Goal: Navigation & Orientation: Locate item on page

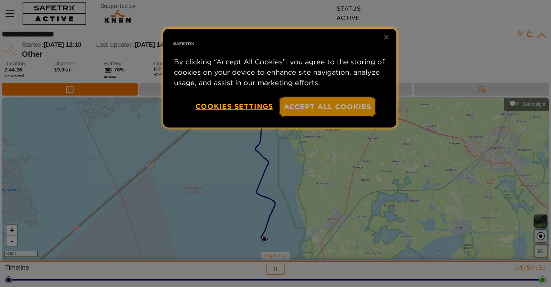
click at [326, 104] on button "Accept All Cookies" at bounding box center [327, 106] width 95 height 19
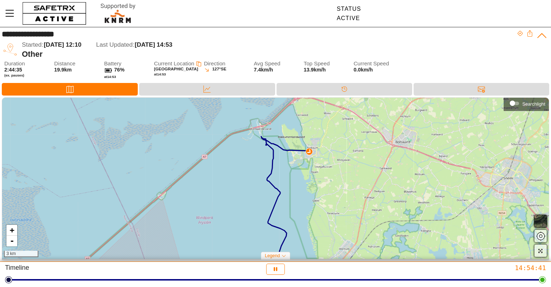
drag, startPoint x: 362, startPoint y: 157, endPoint x: 373, endPoint y: 188, distance: 32.2
click at [373, 188] on div "+ - 3 km" at bounding box center [275, 178] width 547 height 161
click at [13, 228] on link "+" at bounding box center [11, 230] width 11 height 11
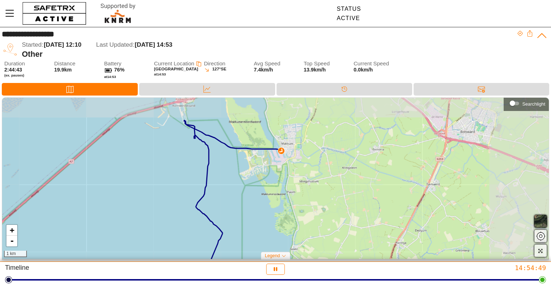
drag, startPoint x: 316, startPoint y: 130, endPoint x: 254, endPoint y: 156, distance: 67.7
click at [254, 156] on div "+ - 1 km" at bounding box center [275, 178] width 547 height 161
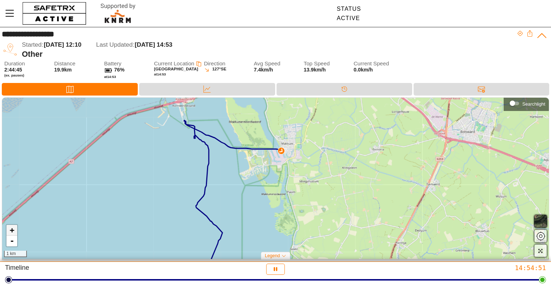
click at [14, 229] on link "+" at bounding box center [11, 230] width 11 height 11
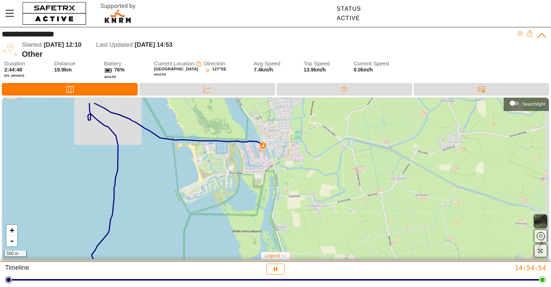
drag, startPoint x: 332, startPoint y: 153, endPoint x: 308, endPoint y: 175, distance: 32.5
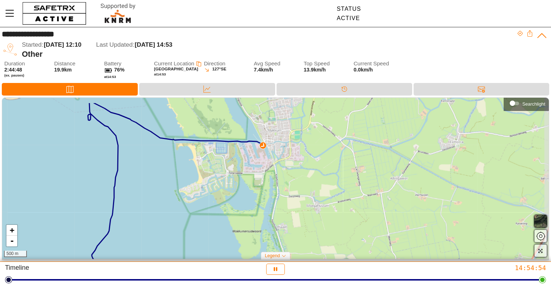
click at [308, 175] on div "+ - 500 m" at bounding box center [275, 178] width 547 height 161
click at [13, 230] on link "+" at bounding box center [11, 230] width 11 height 11
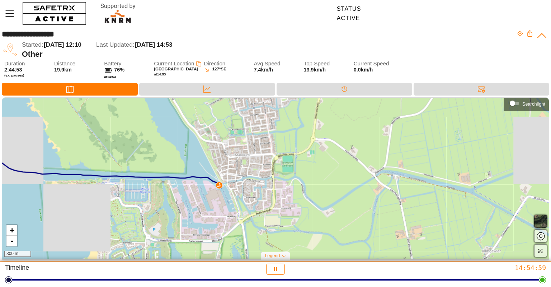
drag, startPoint x: 248, startPoint y: 139, endPoint x: 217, endPoint y: 212, distance: 79.4
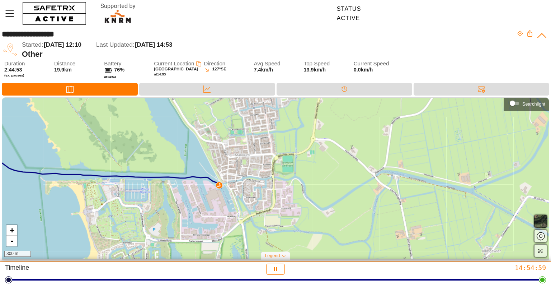
click at [217, 212] on div "+ - 300 m" at bounding box center [275, 178] width 547 height 161
click at [11, 232] on link "+" at bounding box center [11, 230] width 11 height 11
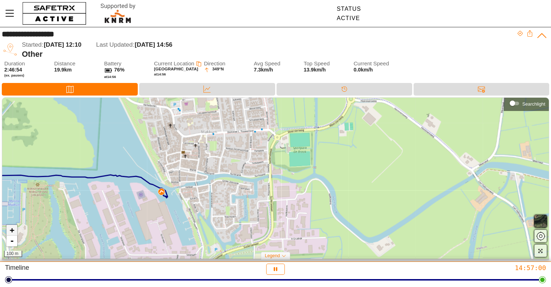
click at [11, 232] on link "+" at bounding box center [11, 230] width 11 height 11
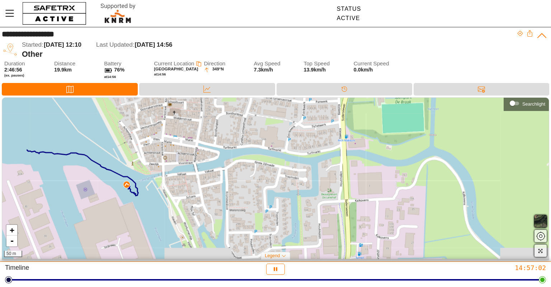
drag, startPoint x: 89, startPoint y: 207, endPoint x: 168, endPoint y: 186, distance: 81.7
click at [168, 186] on div "+ - 50 m" at bounding box center [275, 178] width 547 height 161
